Goal: Task Accomplishment & Management: Manage account settings

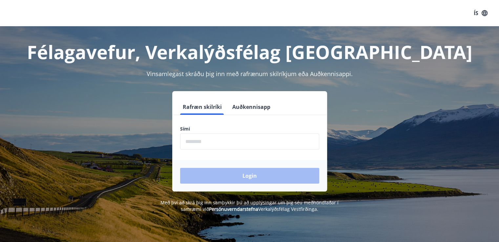
click at [196, 146] on input "phone" at bounding box center [249, 141] width 139 height 16
click at [221, 143] on input "phone" at bounding box center [249, 141] width 139 height 16
type input "*"
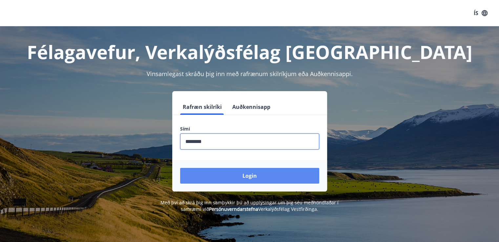
type input "********"
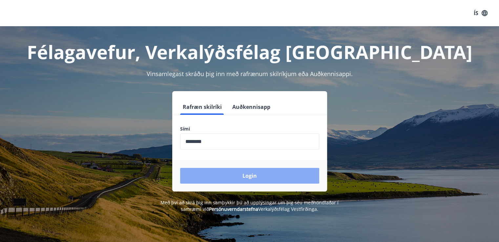
click at [224, 172] on button "Login" at bounding box center [249, 176] width 139 height 16
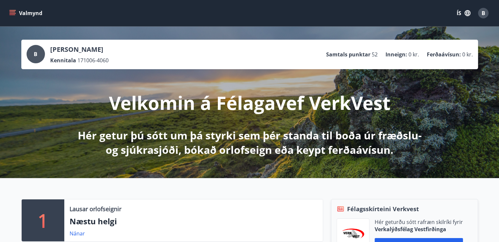
click at [12, 12] on icon "menu" at bounding box center [13, 11] width 6 height 1
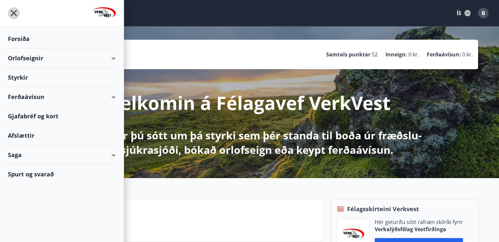
click at [15, 12] on icon "menu" at bounding box center [14, 13] width 6 height 6
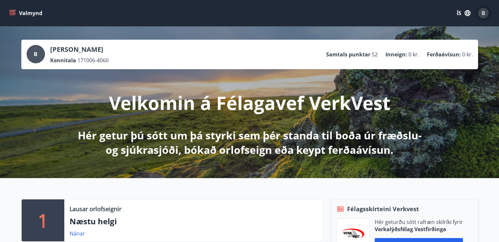
click at [486, 10] on div "B" at bounding box center [483, 13] width 10 height 10
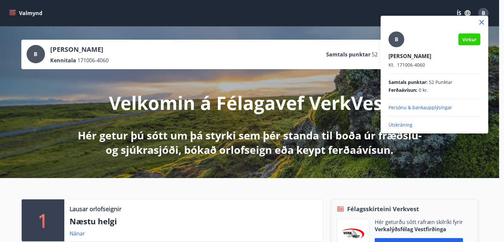
click at [395, 126] on p "Útskráning" at bounding box center [434, 125] width 92 height 7
